Goal: Information Seeking & Learning: Learn about a topic

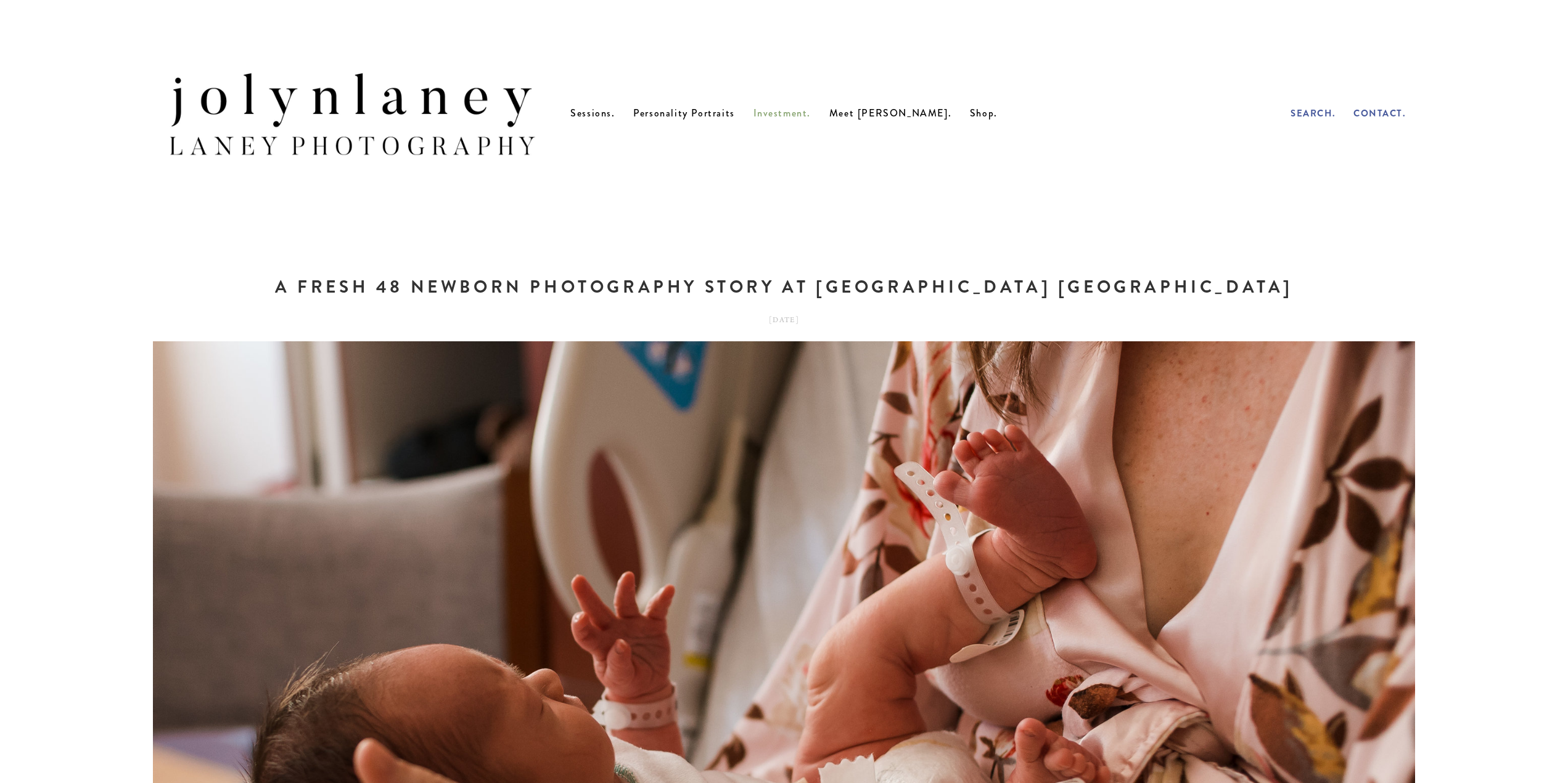
click at [812, 120] on span "Investment." at bounding box center [783, 113] width 58 height 14
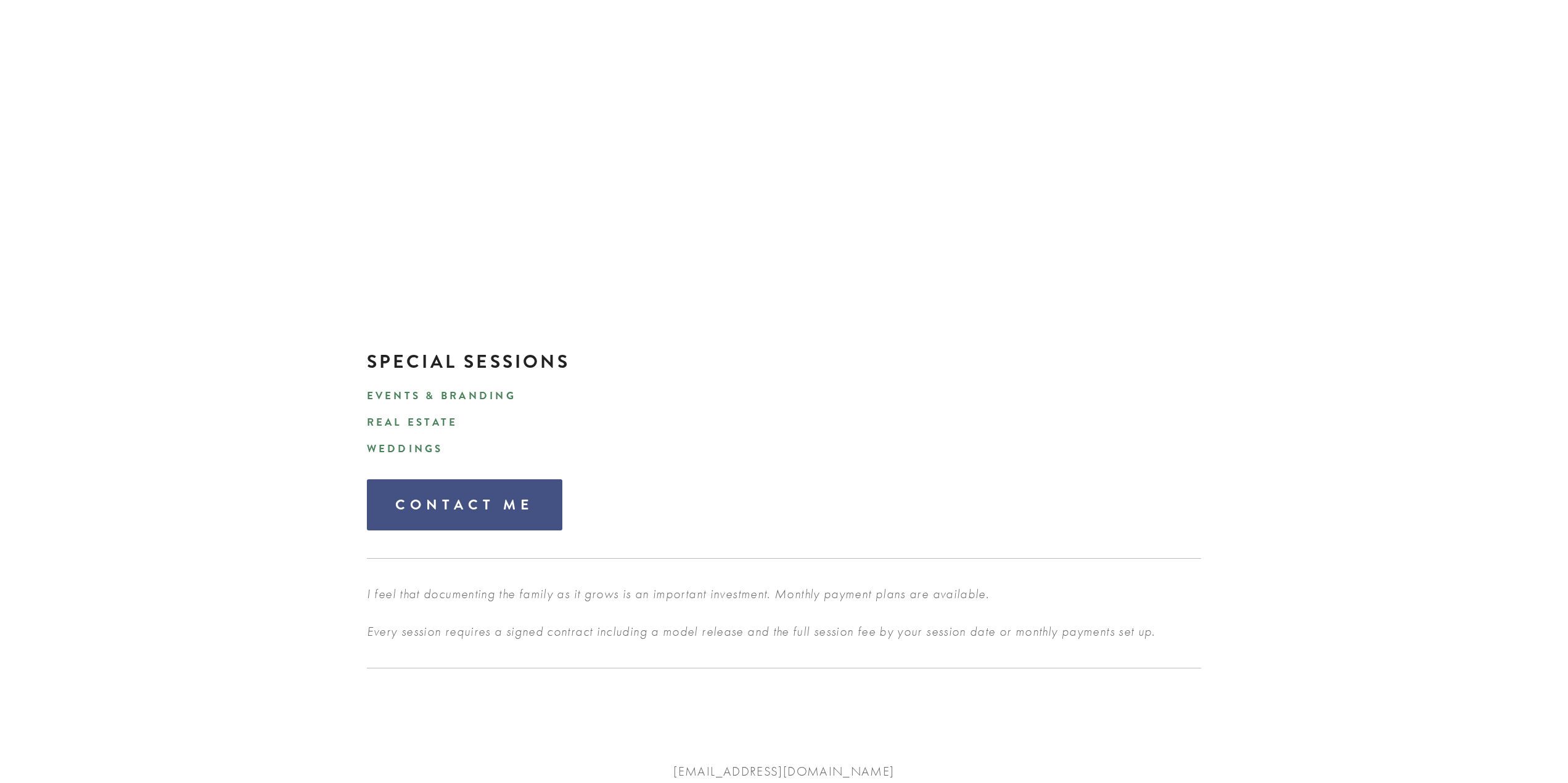
scroll to position [3698, 0]
